Goal: Use online tool/utility: Utilize a website feature to perform a specific function

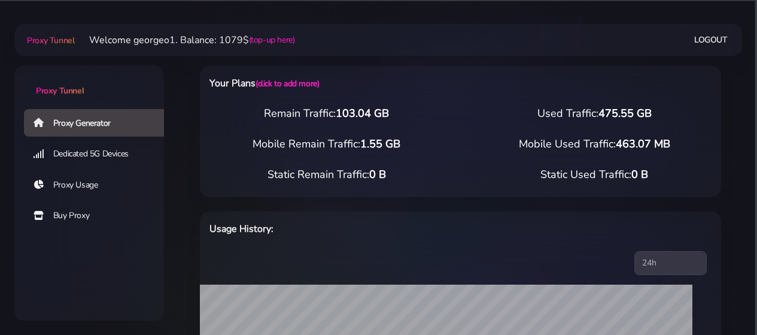
select select "US"
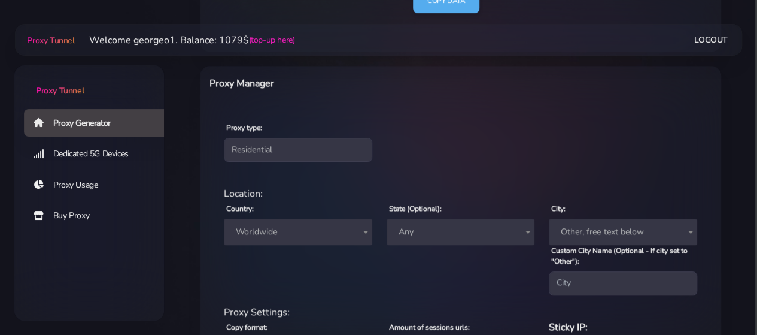
scroll to position [521, 0]
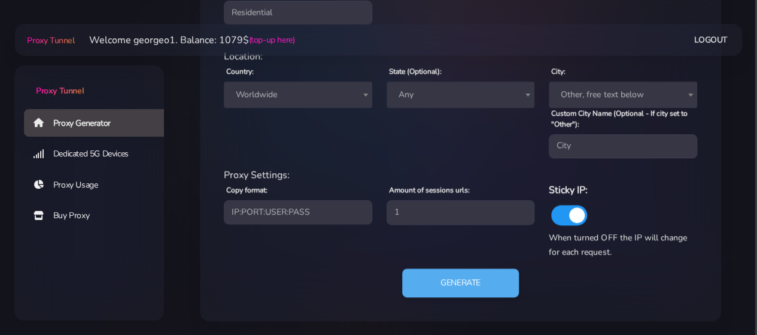
click at [277, 95] on span "Worldwide" at bounding box center [298, 94] width 134 height 17
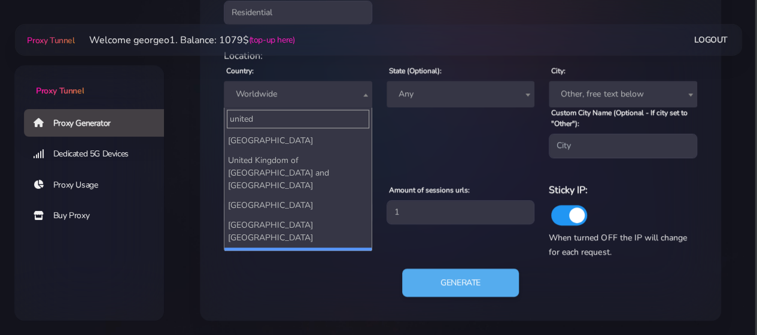
type input "united"
select select "US"
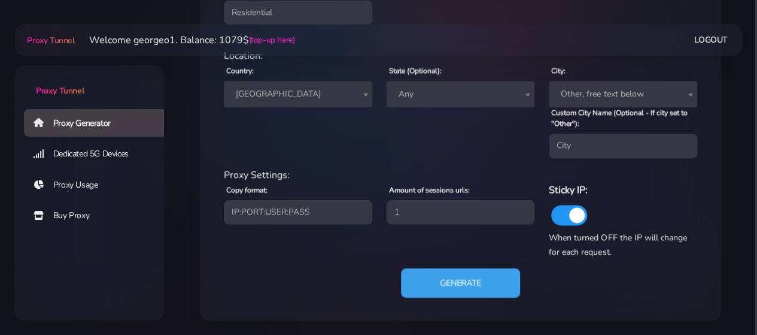
click at [449, 278] on button "Generate" at bounding box center [460, 282] width 119 height 29
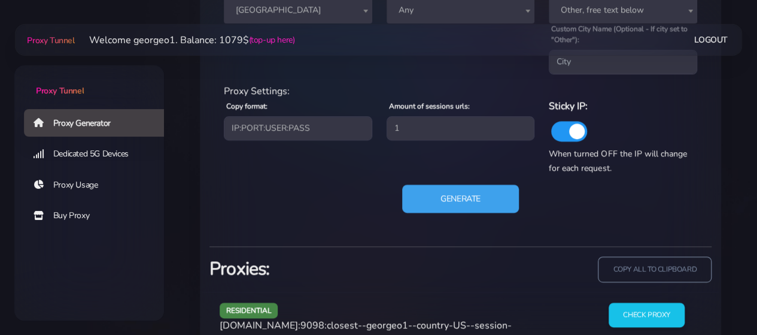
scroll to position [665, 0]
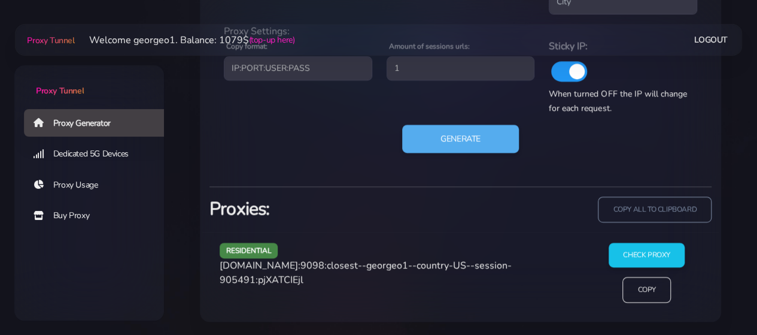
click at [345, 263] on span "[DOMAIN_NAME]:9098:closest--georgeo1--country-US--session-905491:pjXATCIEjl" at bounding box center [366, 273] width 292 height 28
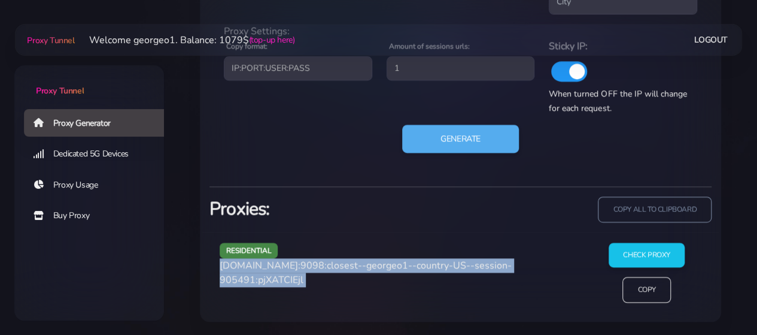
click at [345, 263] on span "[DOMAIN_NAME]:9098:closest--georgeo1--country-US--session-905491:pjXATCIEjl" at bounding box center [366, 273] width 292 height 28
copy div "[DOMAIN_NAME]:9098:closest--georgeo1--country-US--session-905491:pjXATCIEjl"
